Goal: Check status: Check status

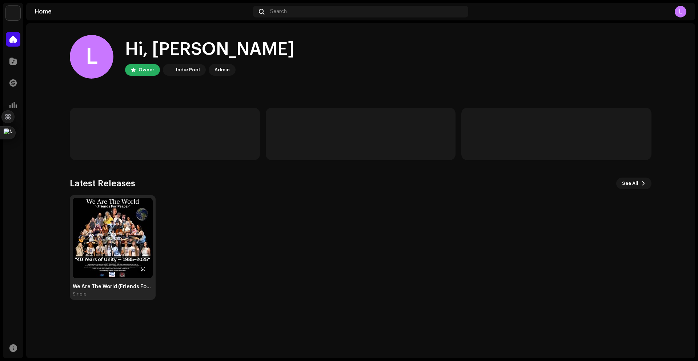
click at [117, 237] on img at bounding box center [113, 238] width 80 height 80
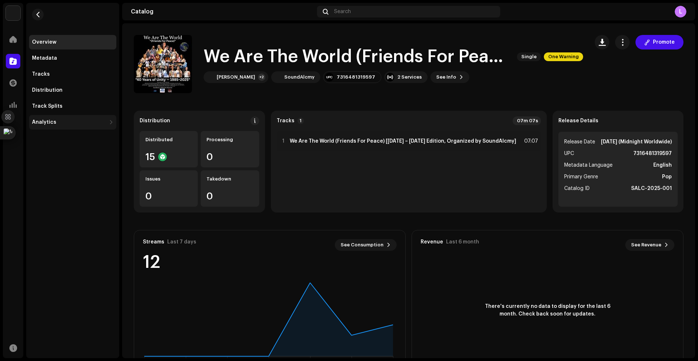
click at [58, 125] on div "Analytics" at bounding box center [72, 122] width 87 height 15
drag, startPoint x: 58, startPoint y: 178, endPoint x: 58, endPoint y: 170, distance: 8.4
click at [58, 173] on div "Consumption Engagement Revenue Geo" at bounding box center [72, 161] width 87 height 64
click at [58, 170] on div "Revenue" at bounding box center [74, 170] width 79 height 6
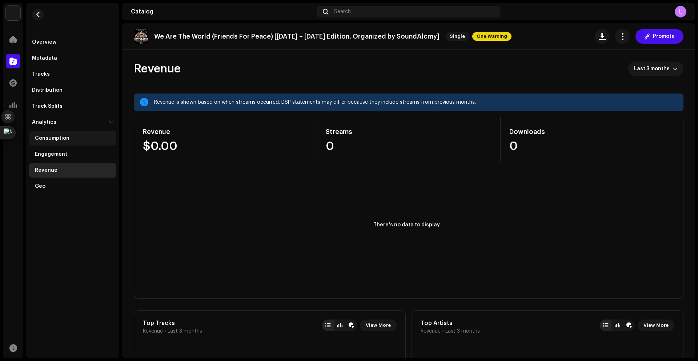
click at [72, 137] on div "Consumption" at bounding box center [74, 138] width 79 height 6
click at [72, 154] on div "Engagement" at bounding box center [74, 154] width 79 height 6
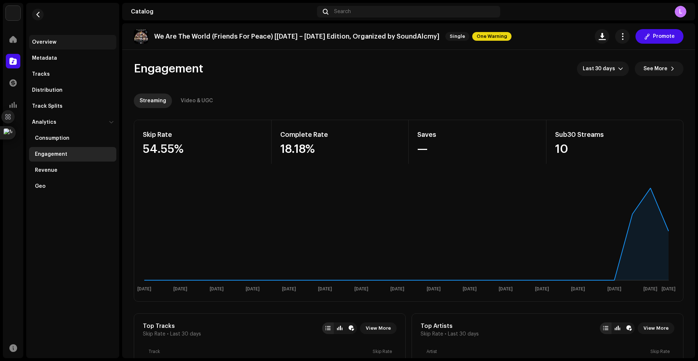
click at [51, 43] on div "Overview" at bounding box center [44, 42] width 24 height 6
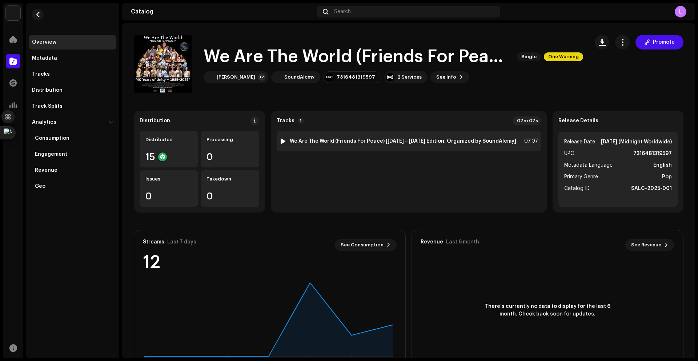
scroll to position [29, 0]
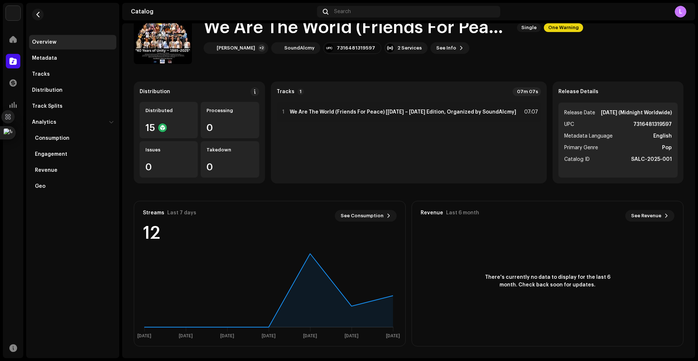
click at [404, 158] on div "1 We Are The World (Friends For Peace) [[DATE] – [DATE] Edition, Organized by S…" at bounding box center [409, 140] width 264 height 76
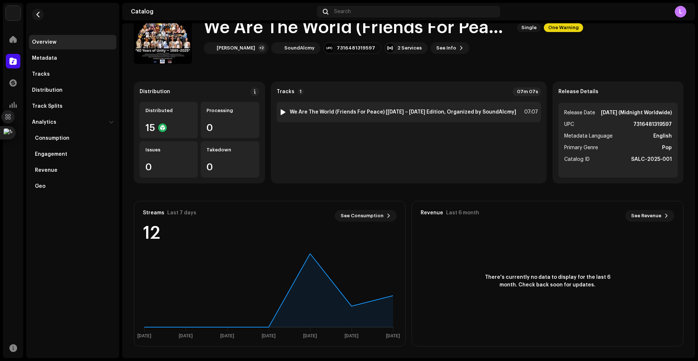
click at [401, 114] on strong "We Are The World (Friends For Peace) [[DATE] – [DATE] Edition, Organized by Sou…" at bounding box center [403, 112] width 226 height 6
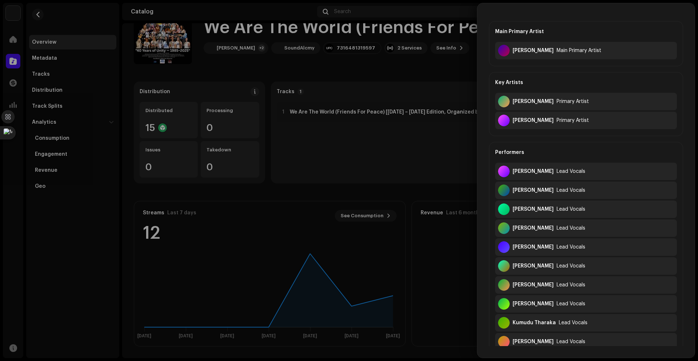
scroll to position [0, 0]
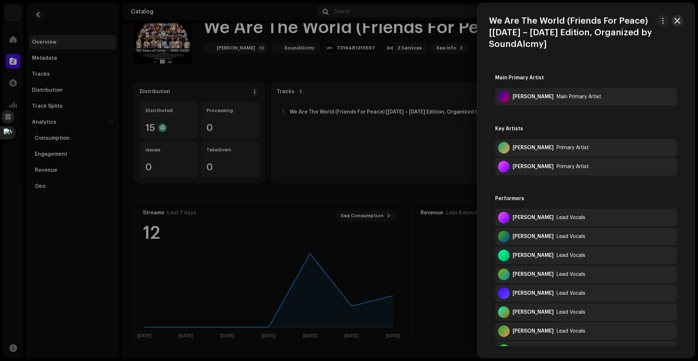
click at [674, 23] on span "button" at bounding box center [677, 21] width 6 height 6
